Goal: Transaction & Acquisition: Purchase product/service

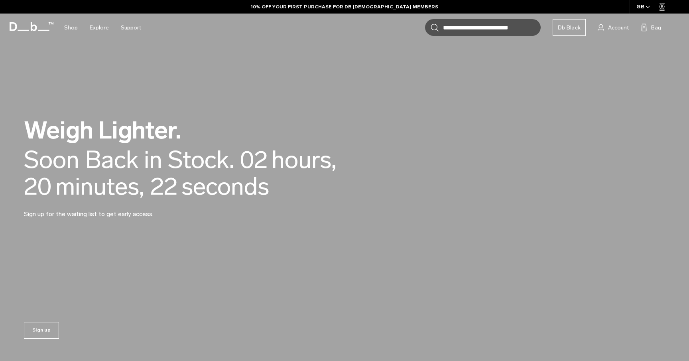
scroll to position [30, 0]
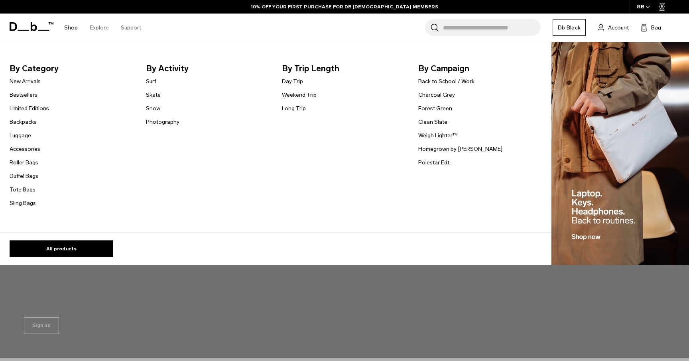
click at [161, 123] on link "Photography" at bounding box center [162, 122] width 33 height 8
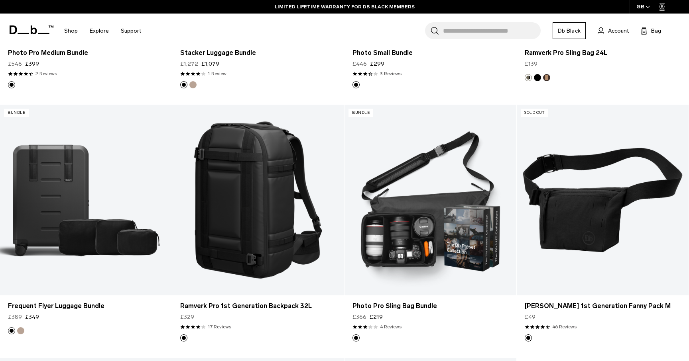
scroll to position [1385, 0]
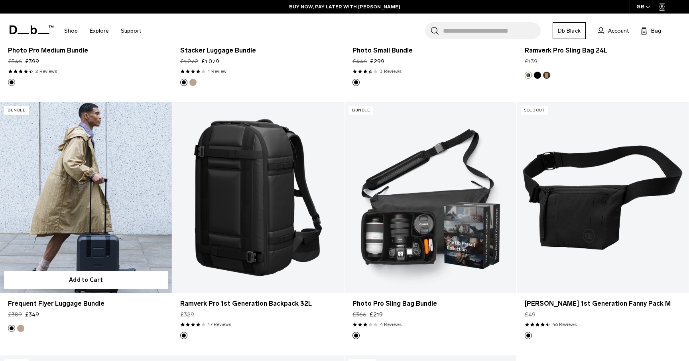
click at [99, 257] on link "Frequent Flyer Luggage Bundle" at bounding box center [86, 197] width 172 height 191
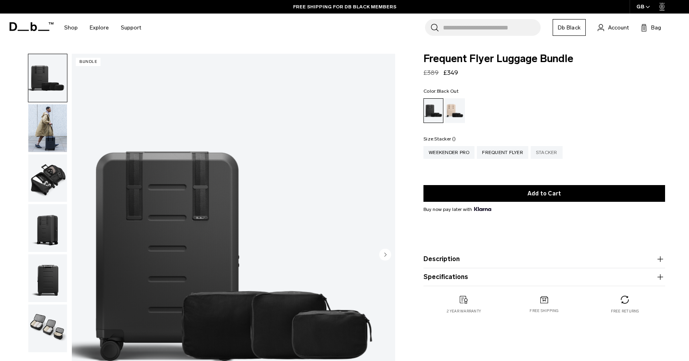
click at [548, 156] on div "Stacker" at bounding box center [546, 152] width 32 height 13
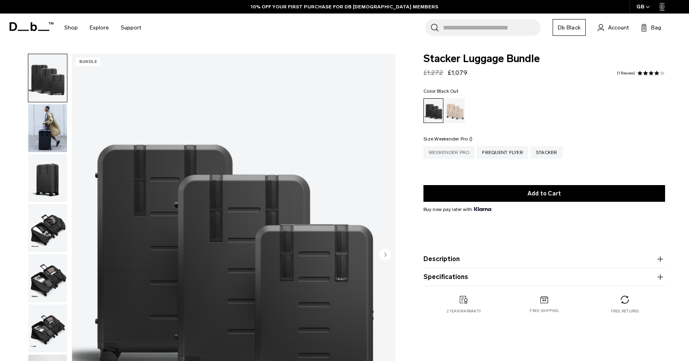
click at [460, 149] on div "Weekender Pro" at bounding box center [448, 152] width 51 height 13
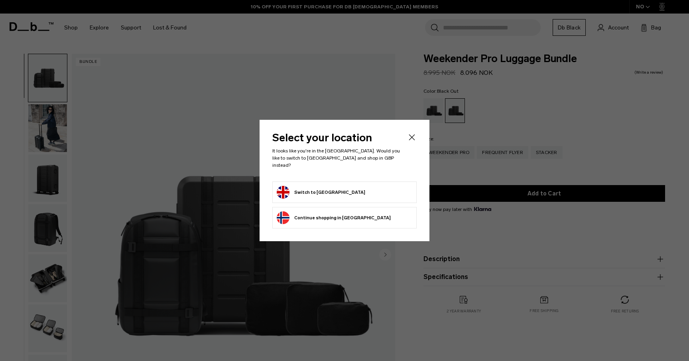
click at [415, 140] on icon "Close" at bounding box center [412, 138] width 10 height 10
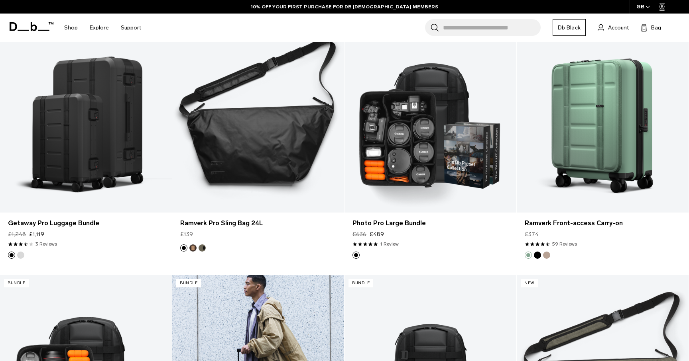
scroll to position [942, 0]
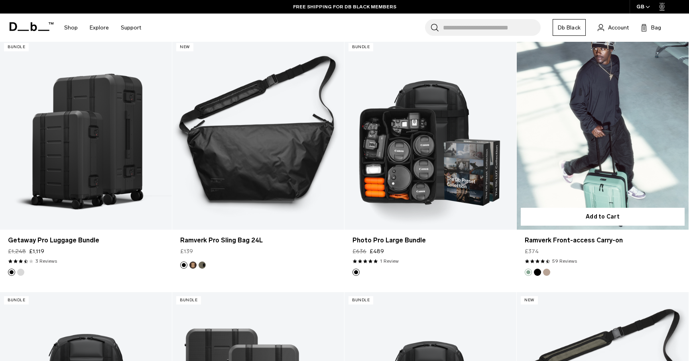
click at [569, 163] on link "Ramverk Front-access Carry-on" at bounding box center [602, 134] width 172 height 191
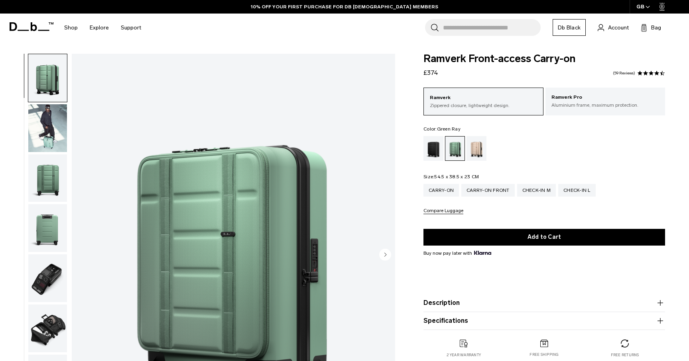
click at [51, 280] on img "button" at bounding box center [47, 279] width 39 height 48
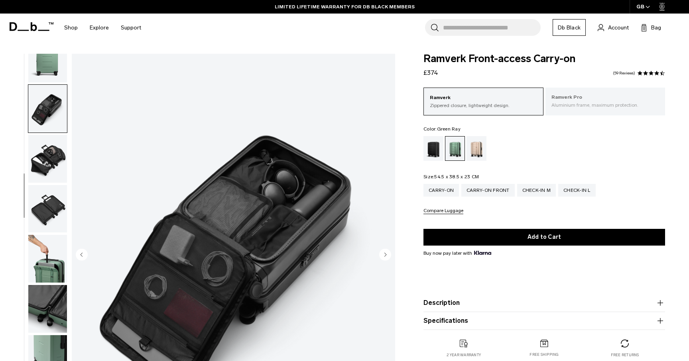
click at [574, 108] on p "Aluminium frame, maximum protection." at bounding box center [605, 105] width 108 height 7
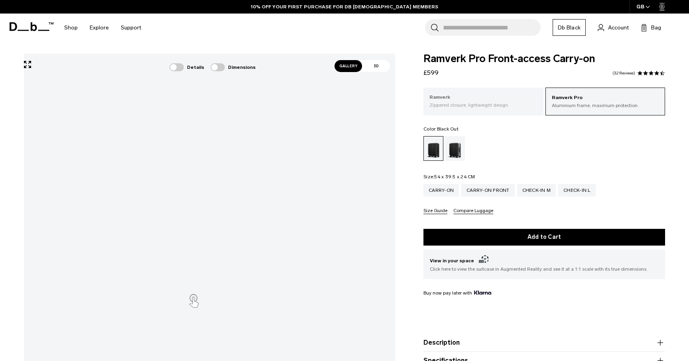
click at [494, 100] on p "Ramverk" at bounding box center [483, 98] width 108 height 8
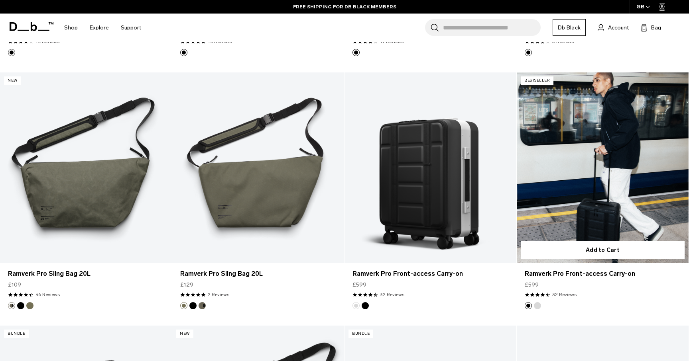
scroll to position [627, 0]
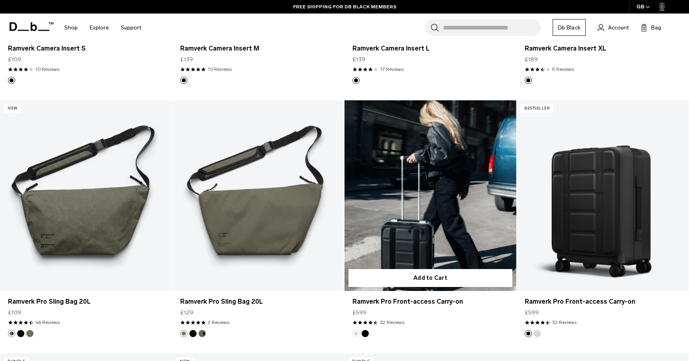
click at [446, 238] on link "Ramverk Pro Front-access Carry-on" at bounding box center [430, 195] width 172 height 191
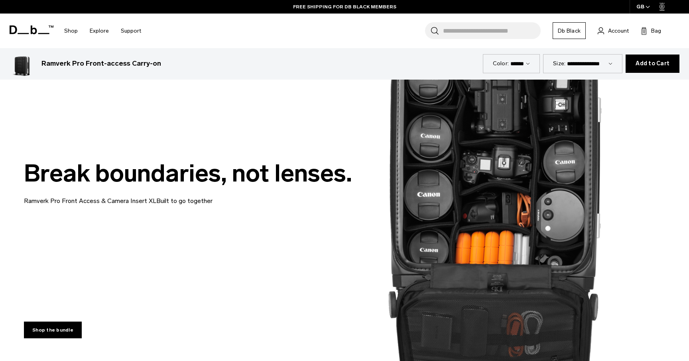
scroll to position [1571, 0]
click at [55, 322] on link "Shop the bundle" at bounding box center [53, 330] width 58 height 17
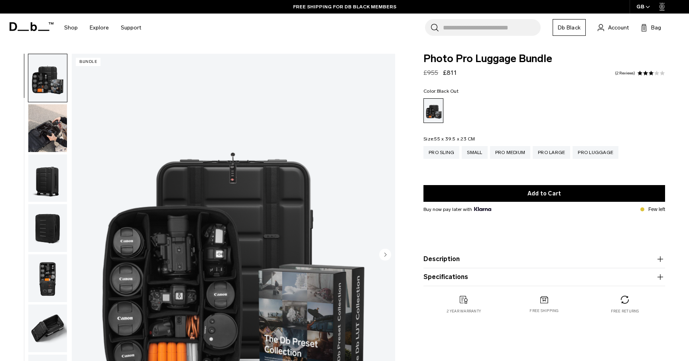
click at [53, 141] on img "button" at bounding box center [47, 128] width 39 height 48
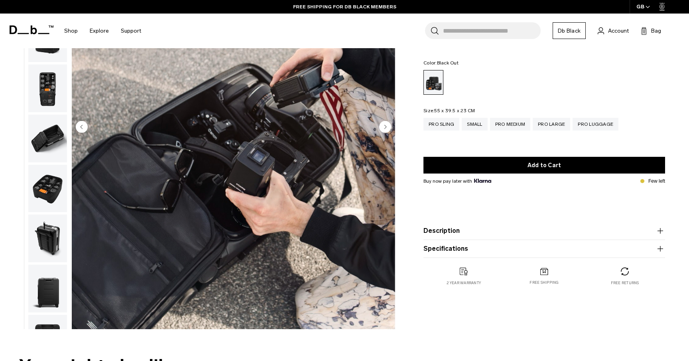
scroll to position [138, 0]
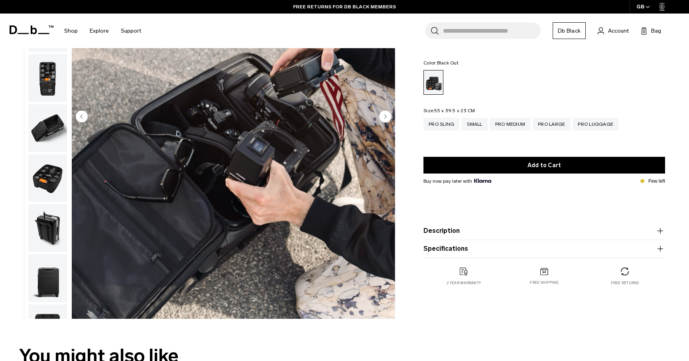
click at [57, 228] on img "button" at bounding box center [47, 228] width 39 height 48
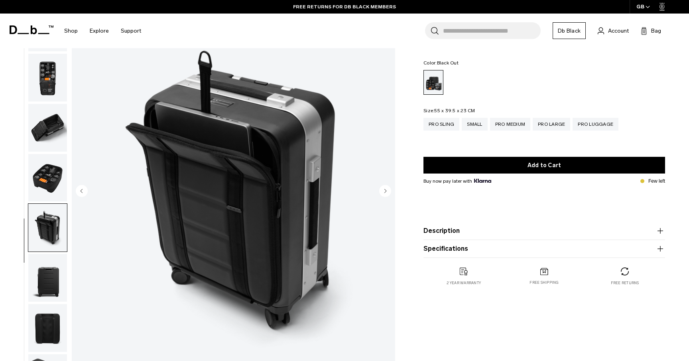
scroll to position [63, 0]
click at [39, 183] on img "button" at bounding box center [47, 179] width 39 height 48
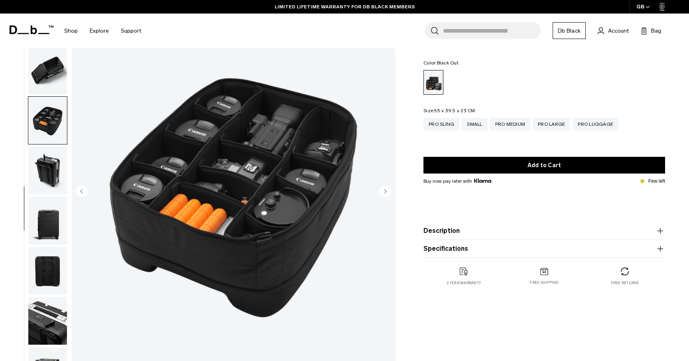
scroll to position [196, 0]
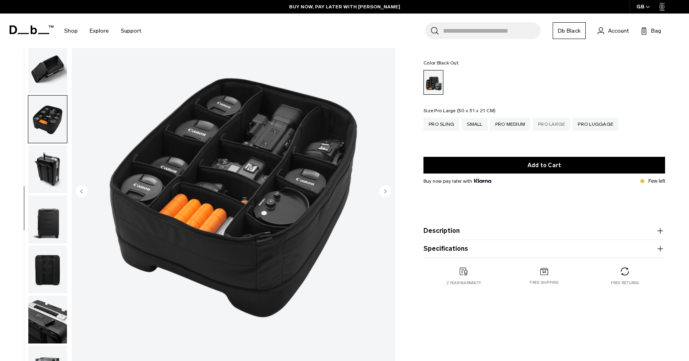
click at [558, 126] on div "Pro Large" at bounding box center [550, 124] width 37 height 13
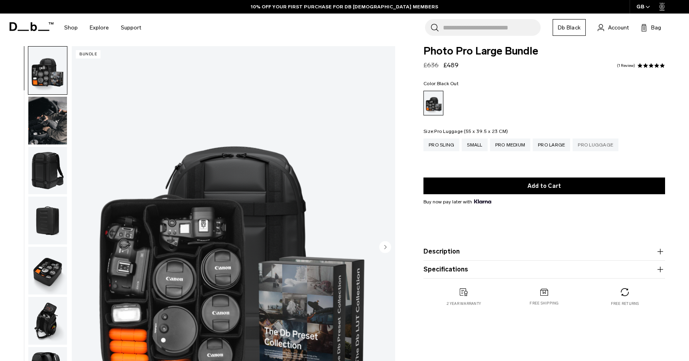
click at [589, 147] on div "Pro Luggage" at bounding box center [595, 145] width 46 height 13
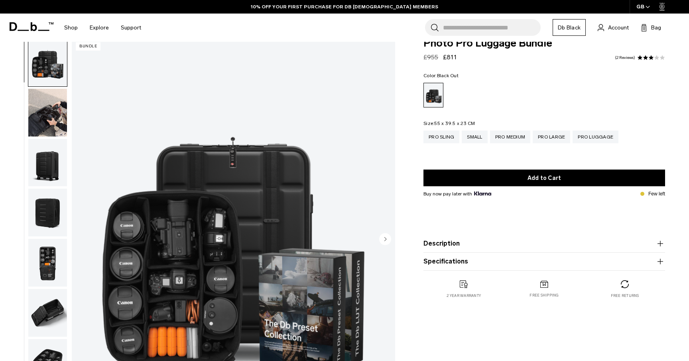
click at [40, 222] on img "button" at bounding box center [47, 213] width 39 height 48
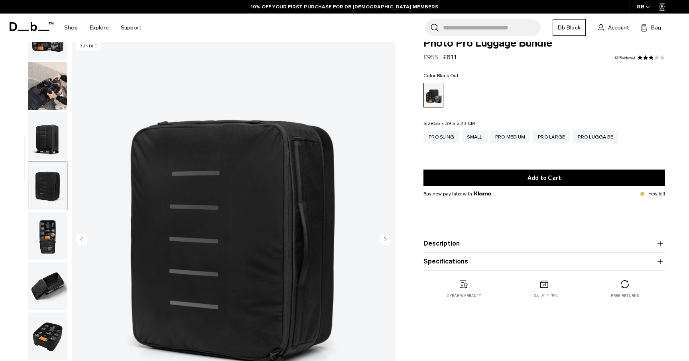
click at [47, 132] on img "button" at bounding box center [47, 136] width 39 height 48
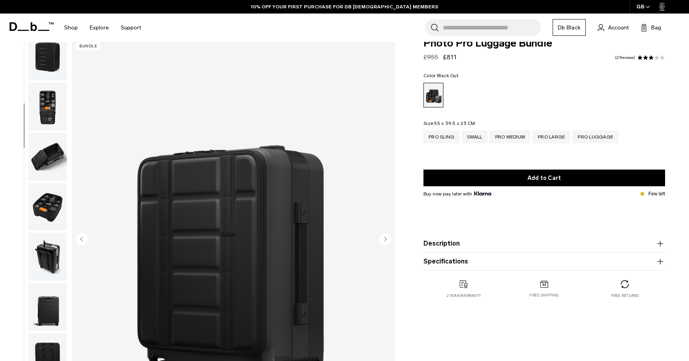
scroll to position [157, 0]
click at [37, 249] on img "button" at bounding box center [47, 257] width 39 height 48
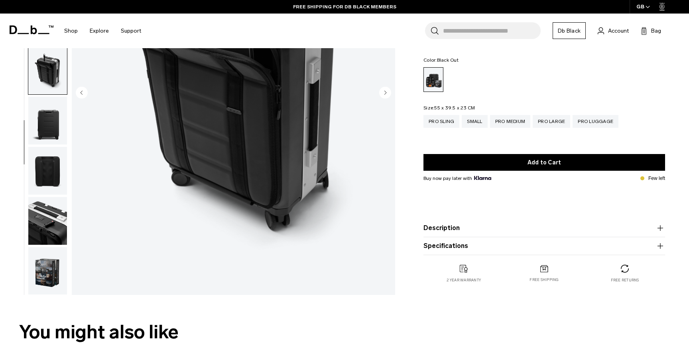
scroll to position [200, 0]
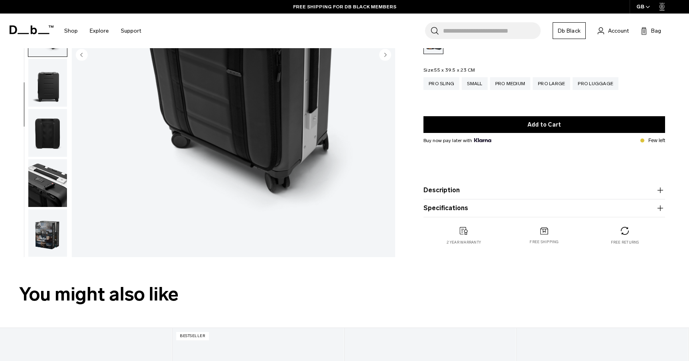
click at [42, 247] on img "button" at bounding box center [47, 234] width 39 height 48
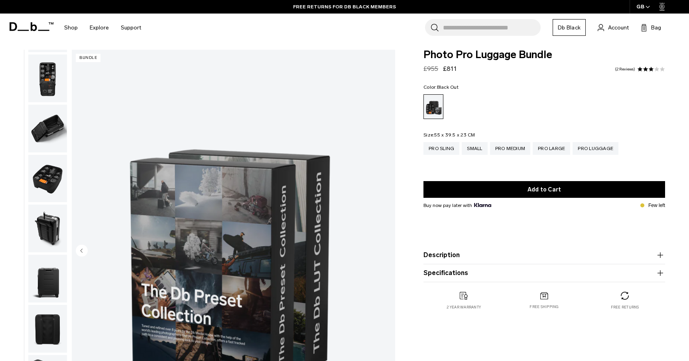
scroll to position [6, 0]
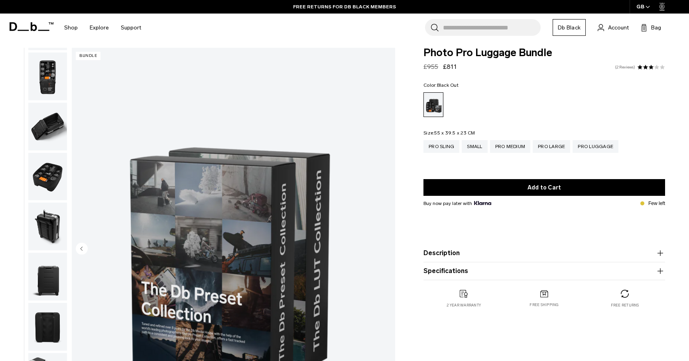
click at [622, 68] on link "2 Reviews" at bounding box center [625, 67] width 20 height 4
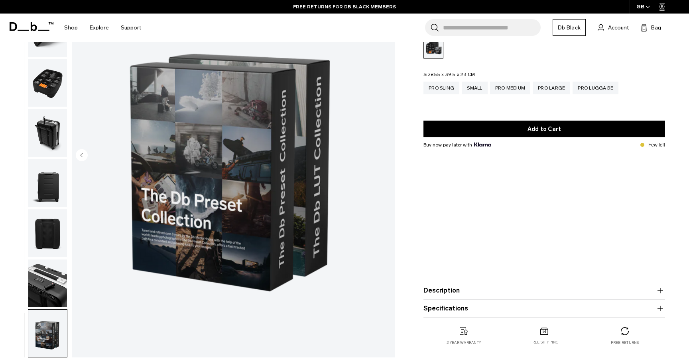
scroll to position [0, 0]
